Goal: Find specific page/section: Find specific page/section

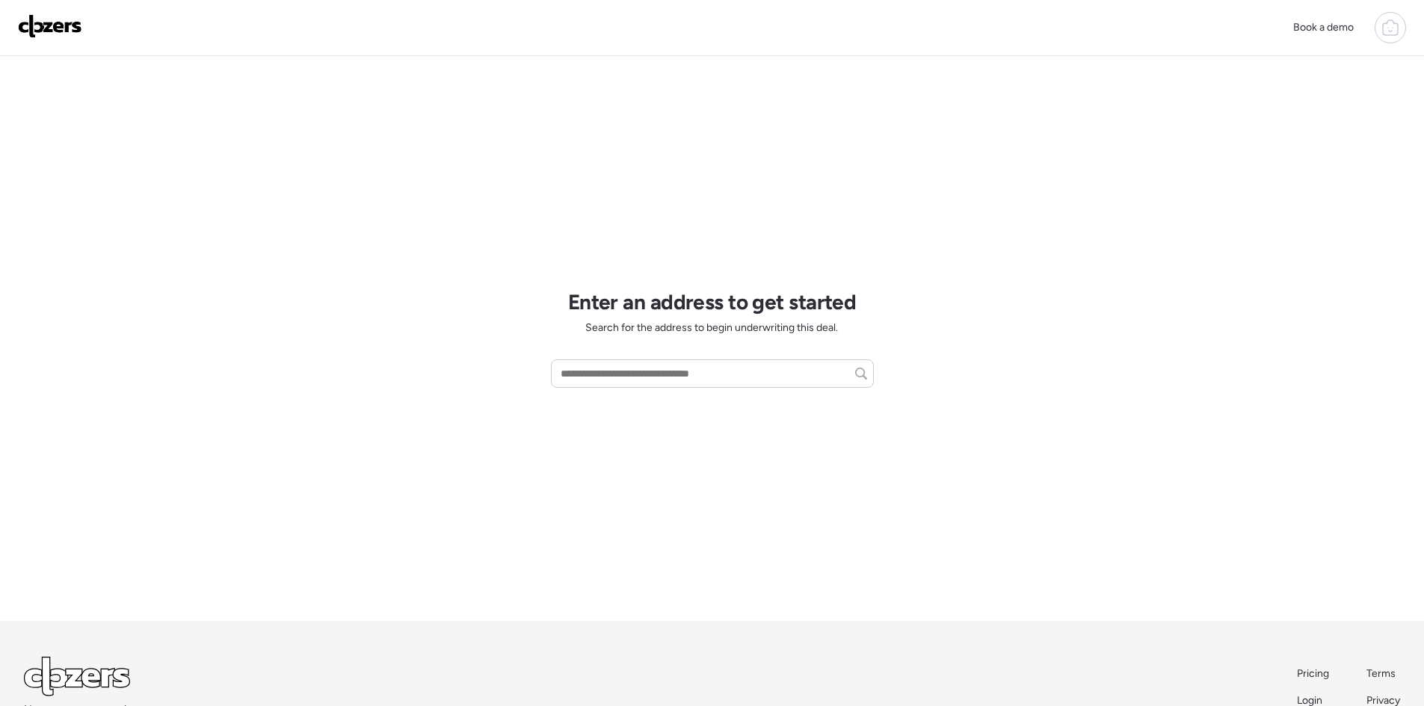
click at [1385, 29] on icon at bounding box center [1390, 28] width 18 height 18
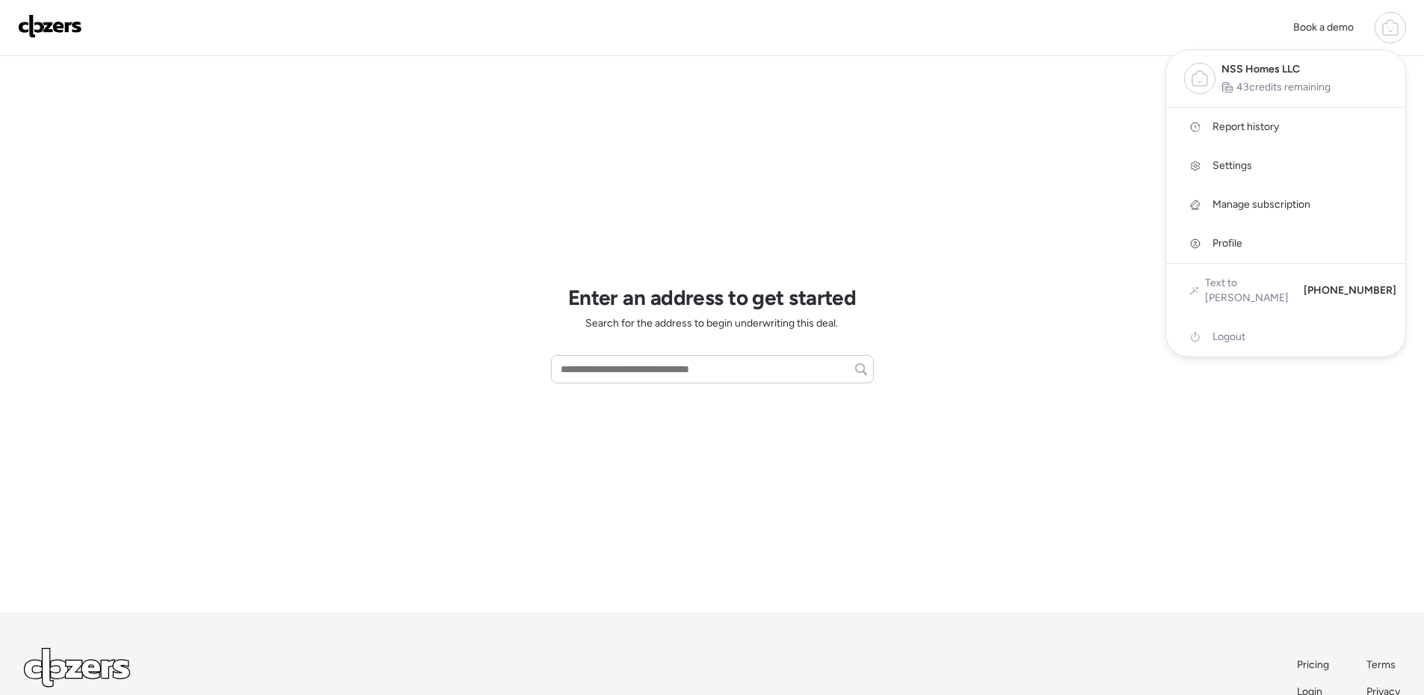
click at [1302, 200] on span "Manage subscription" at bounding box center [1261, 204] width 98 height 15
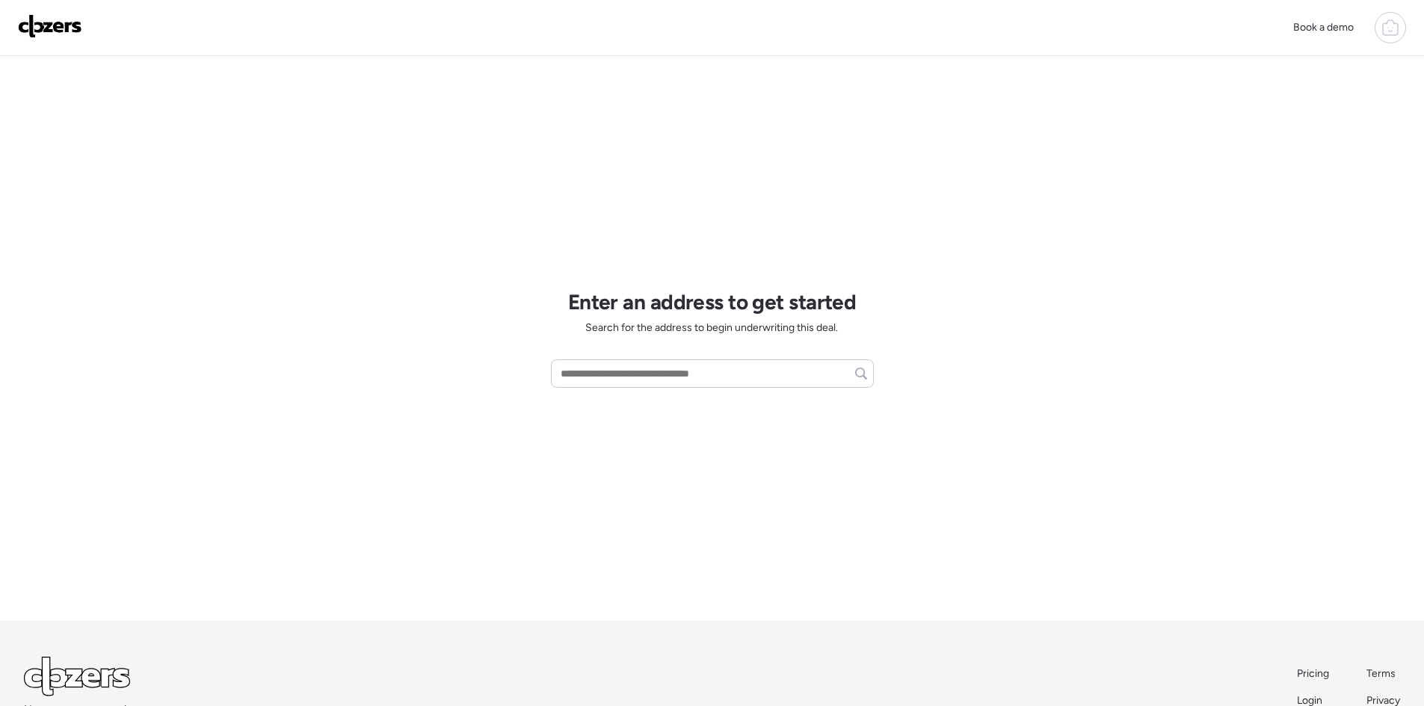
click at [1395, 31] on icon at bounding box center [1390, 28] width 18 height 18
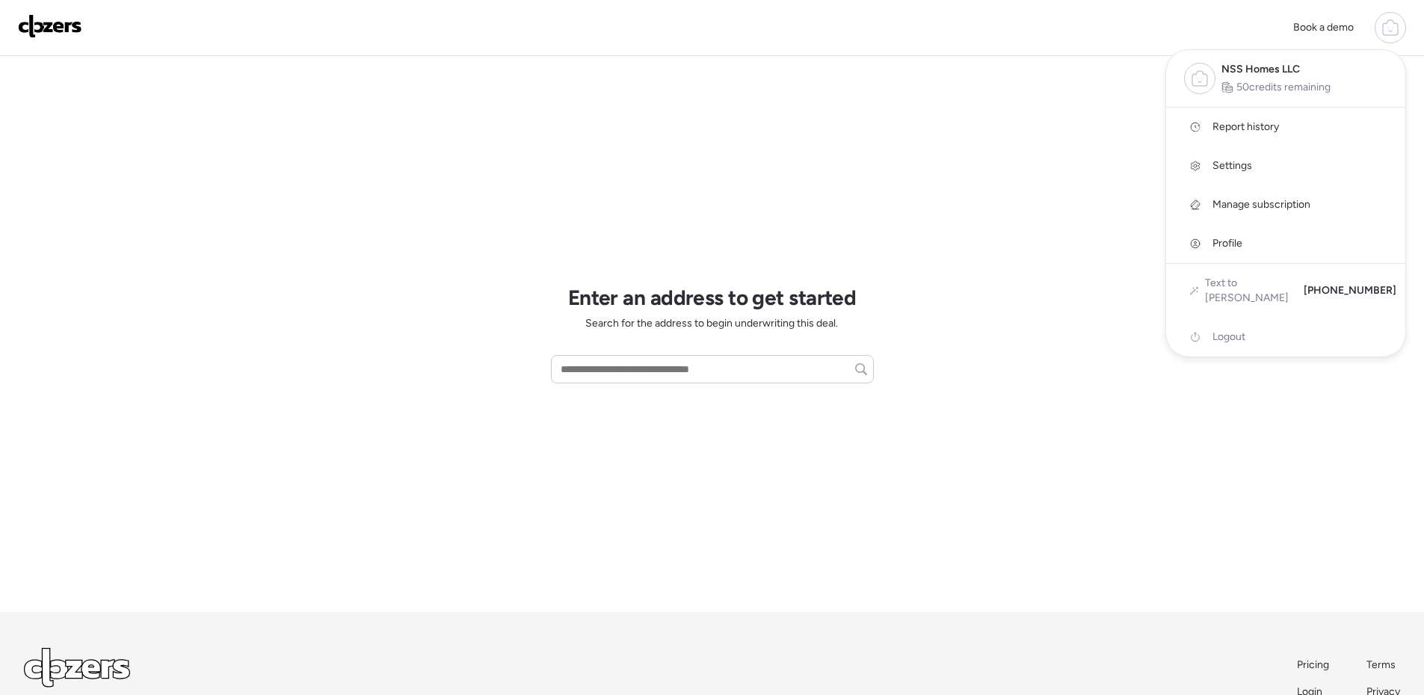
click at [1277, 129] on span "Report history" at bounding box center [1245, 127] width 67 height 15
